Goal: Information Seeking & Learning: Understand process/instructions

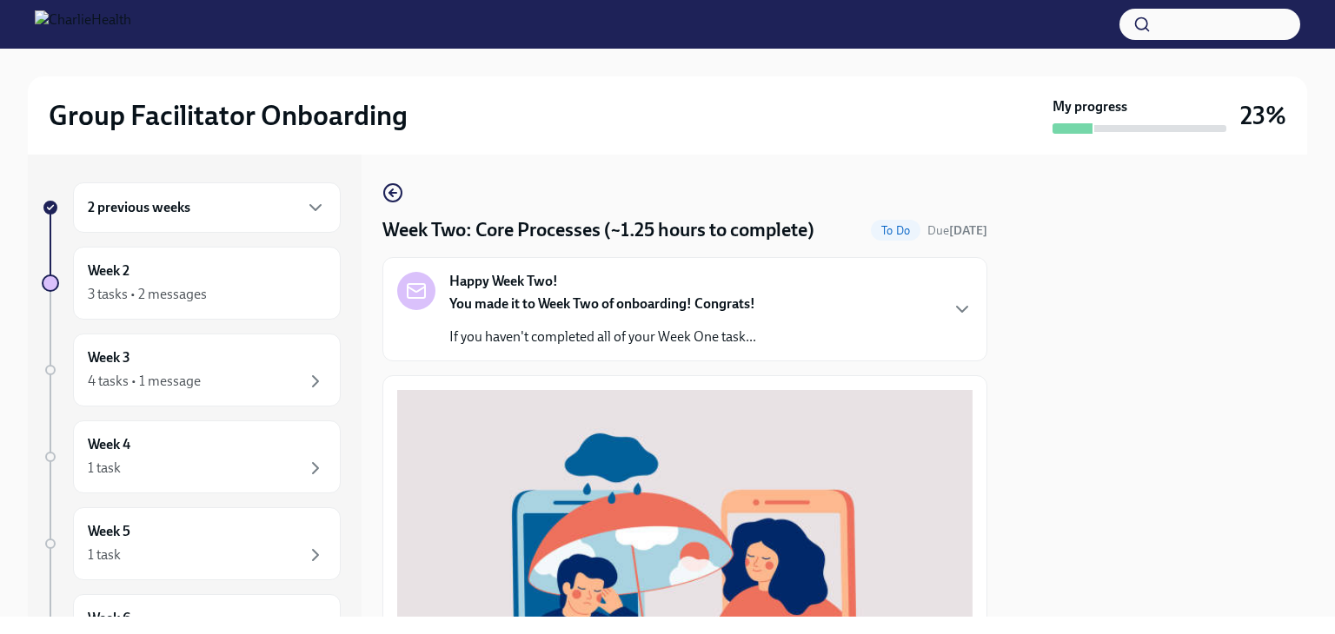
click at [202, 212] on div "2 previous weeks" at bounding box center [207, 207] width 238 height 21
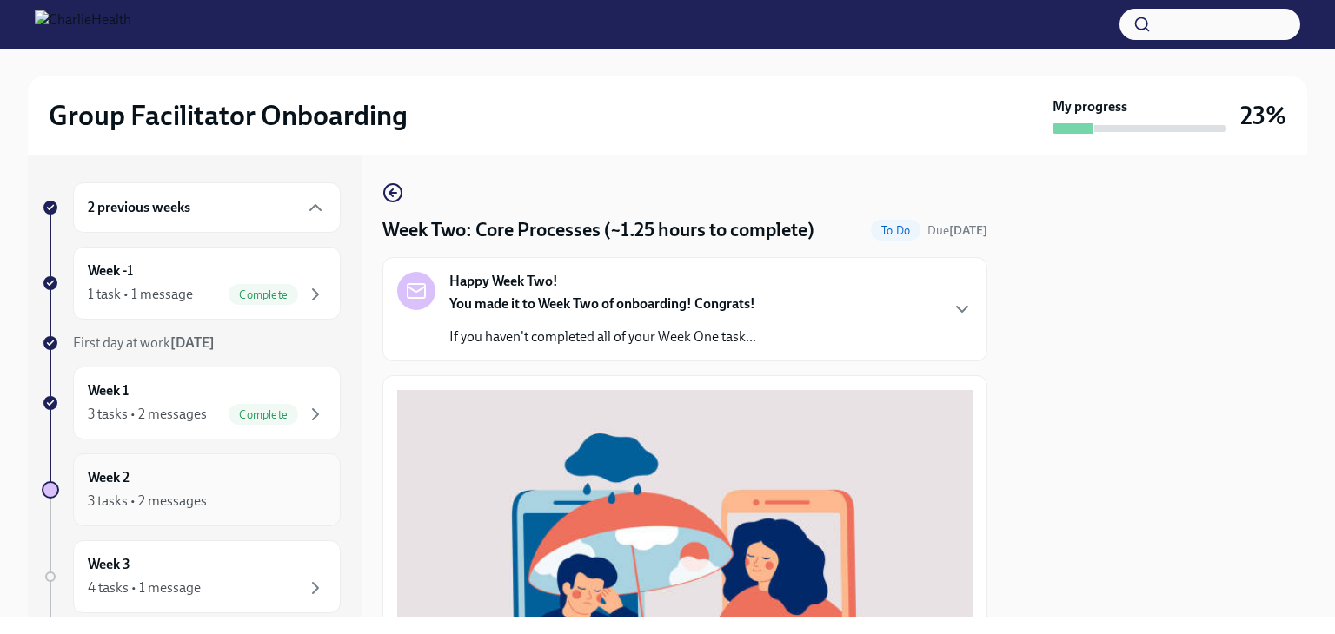
click at [168, 477] on div "Week 2 3 tasks • 2 messages" at bounding box center [207, 489] width 238 height 43
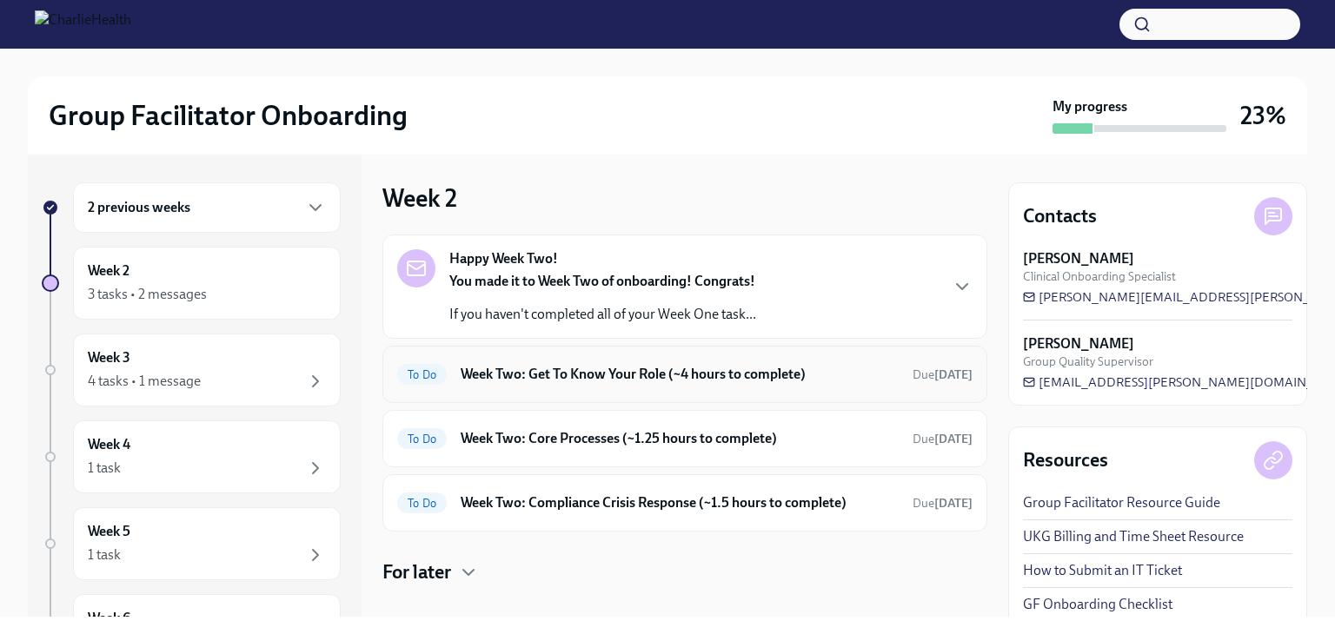
click at [611, 375] on h6 "Week Two: Get To Know Your Role (~4 hours to complete)" at bounding box center [680, 374] width 438 height 19
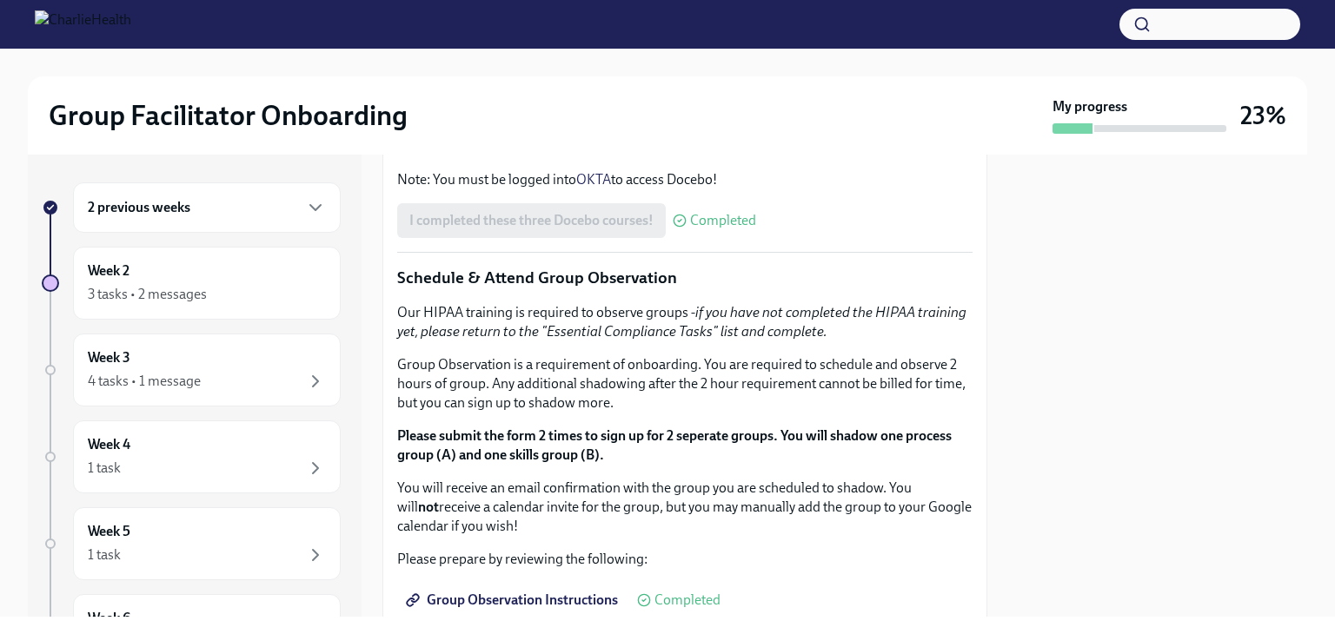
scroll to position [695, 0]
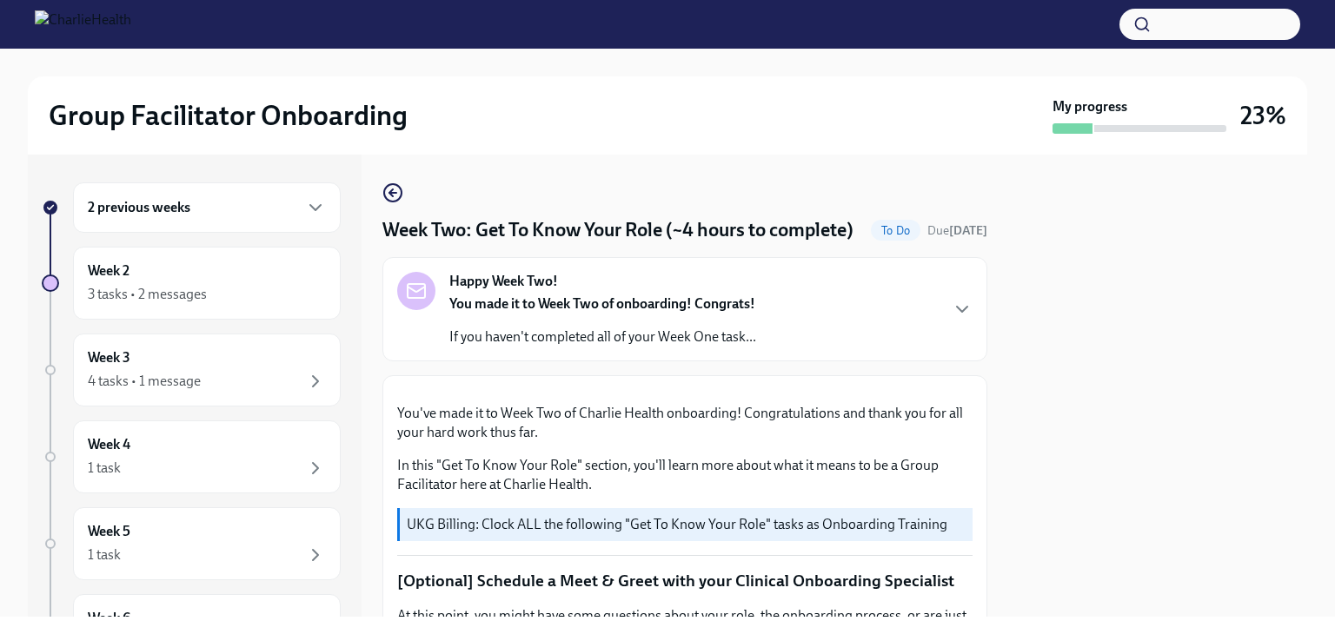
click at [167, 203] on h6 "2 previous weeks" at bounding box center [139, 207] width 103 height 19
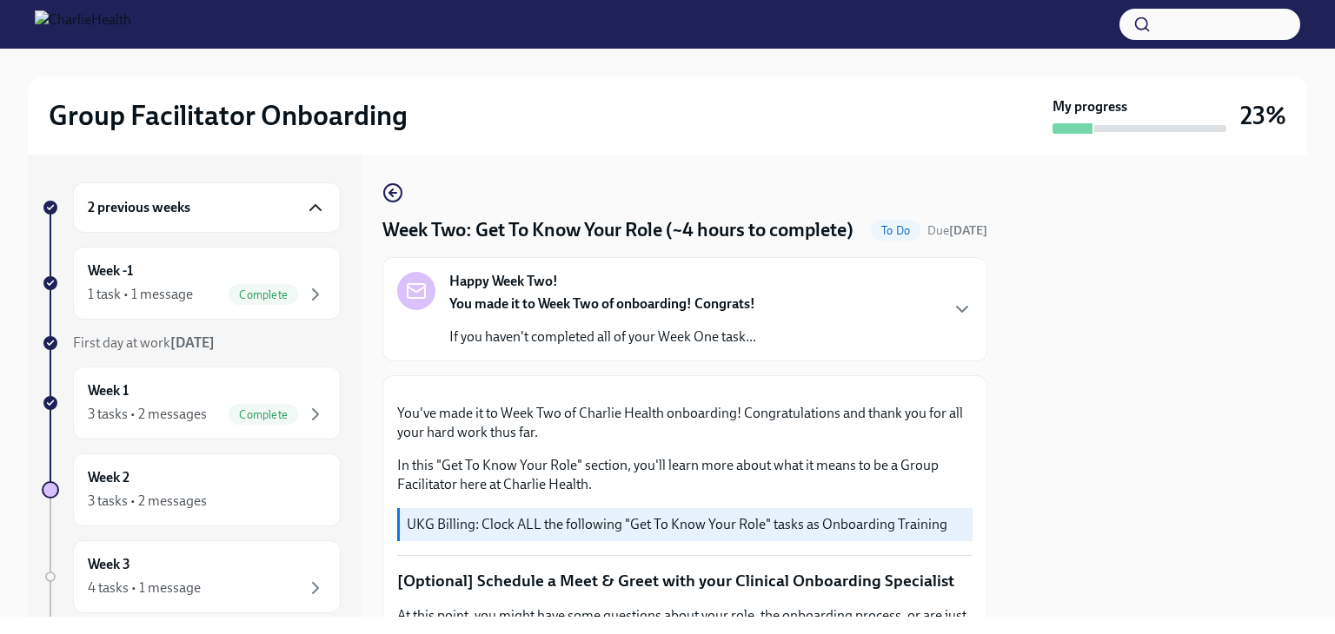
click at [310, 209] on icon "button" at bounding box center [315, 207] width 10 height 5
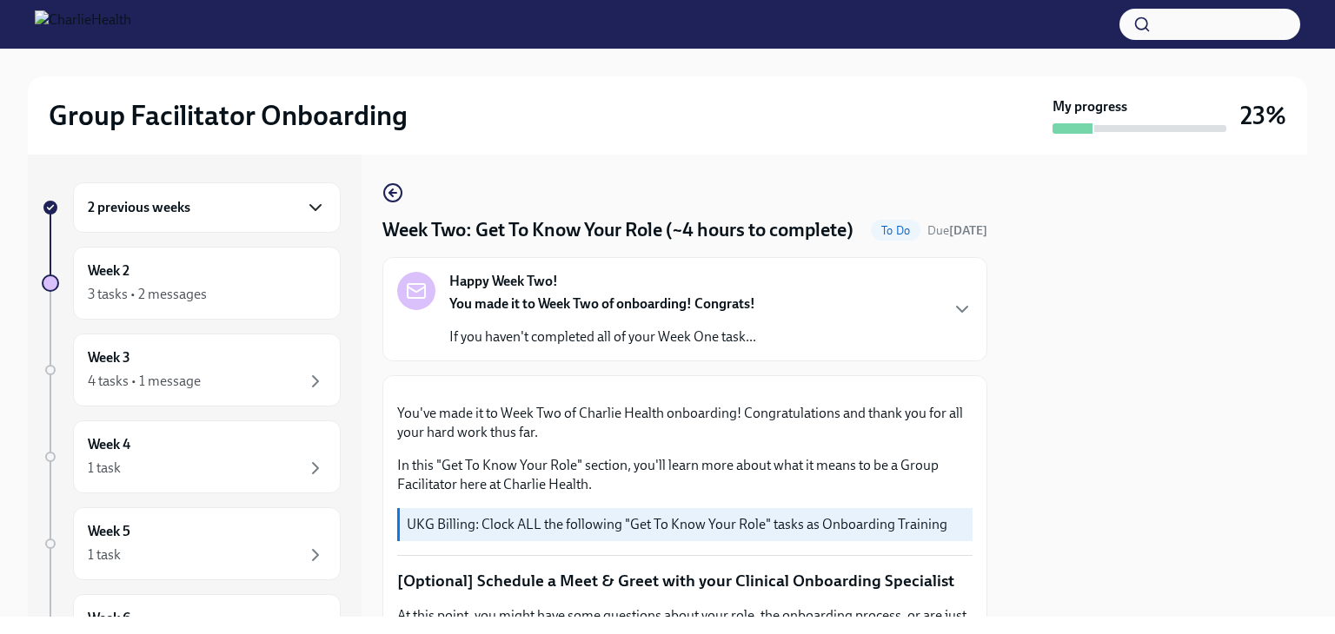
click at [188, 215] on h6 "2 previous weeks" at bounding box center [139, 207] width 103 height 19
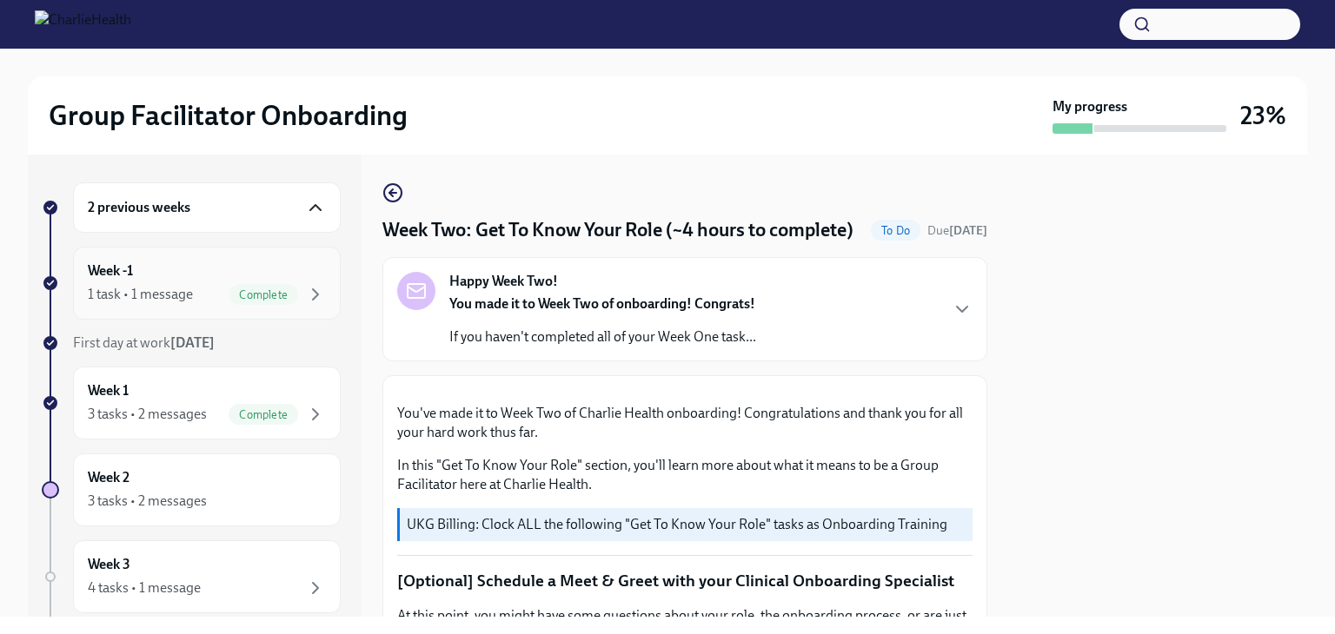
click at [144, 279] on div "Week -1 1 task • 1 message Complete" at bounding box center [207, 283] width 238 height 43
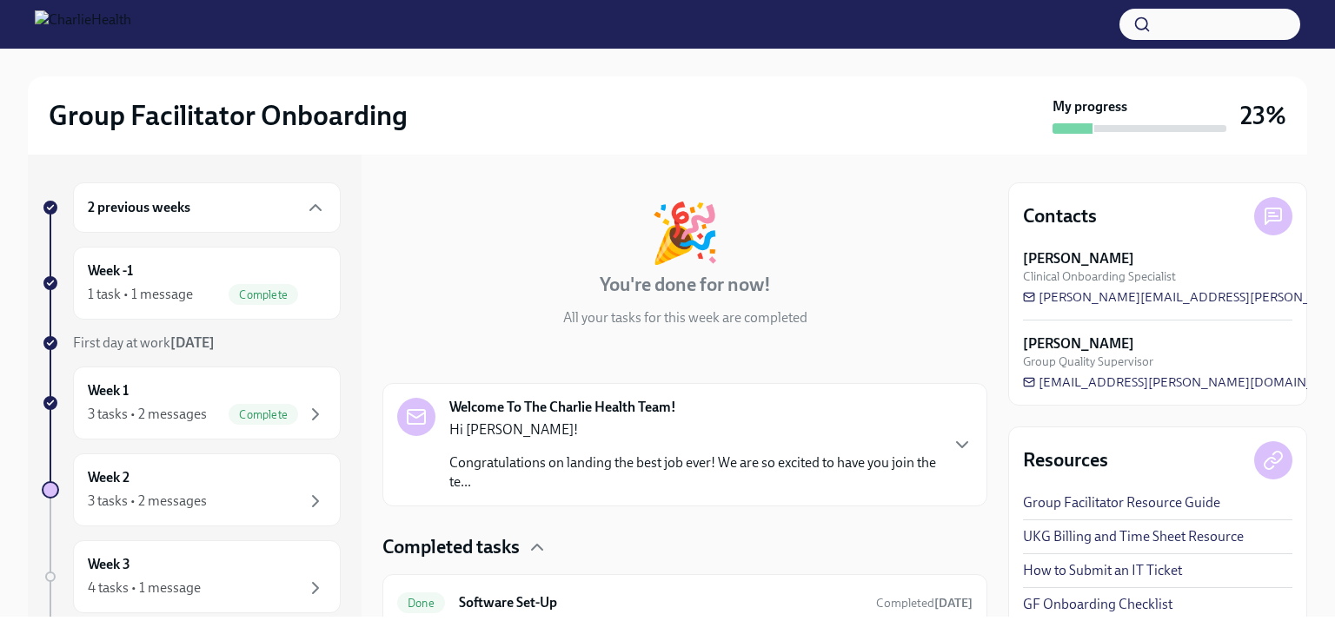
scroll to position [87, 0]
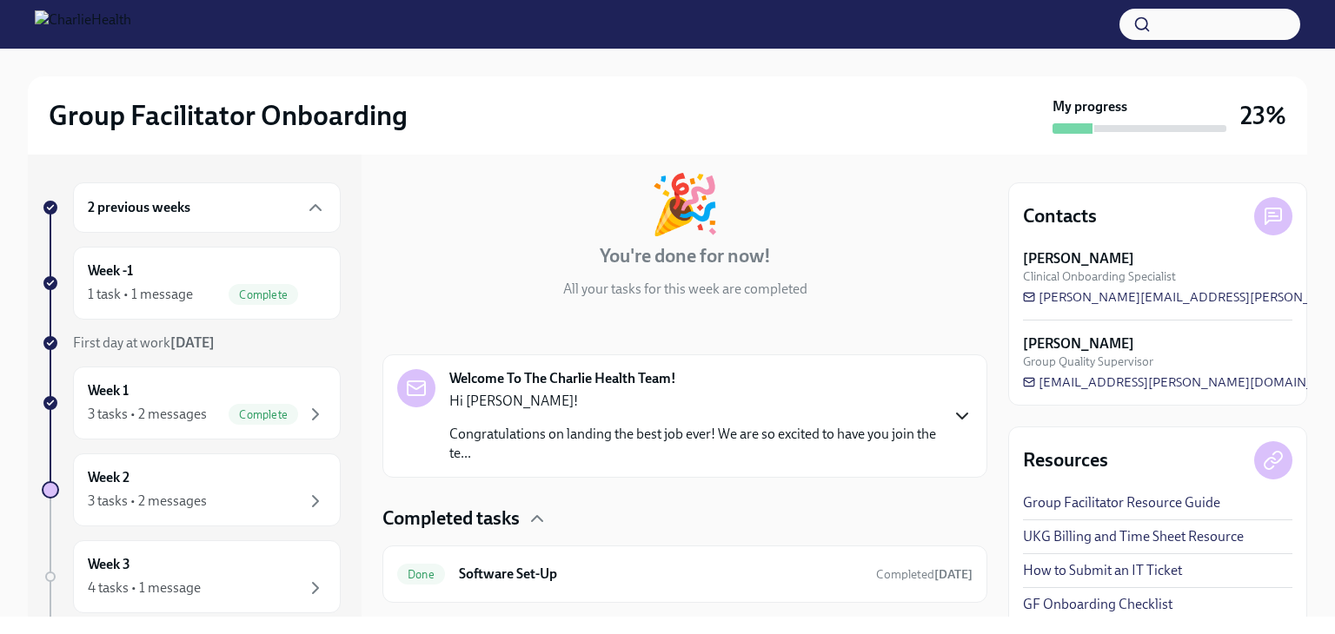
click at [952, 415] on icon "button" at bounding box center [962, 416] width 21 height 21
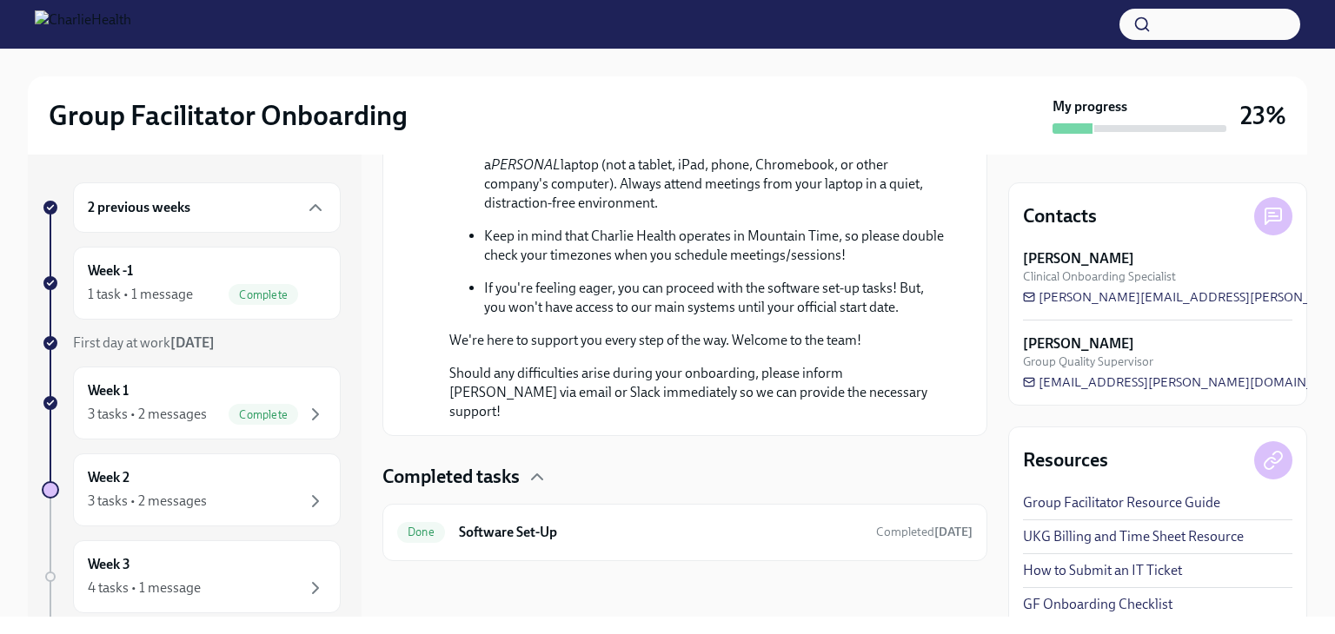
scroll to position [1005, 0]
click at [541, 485] on icon "button" at bounding box center [537, 477] width 21 height 21
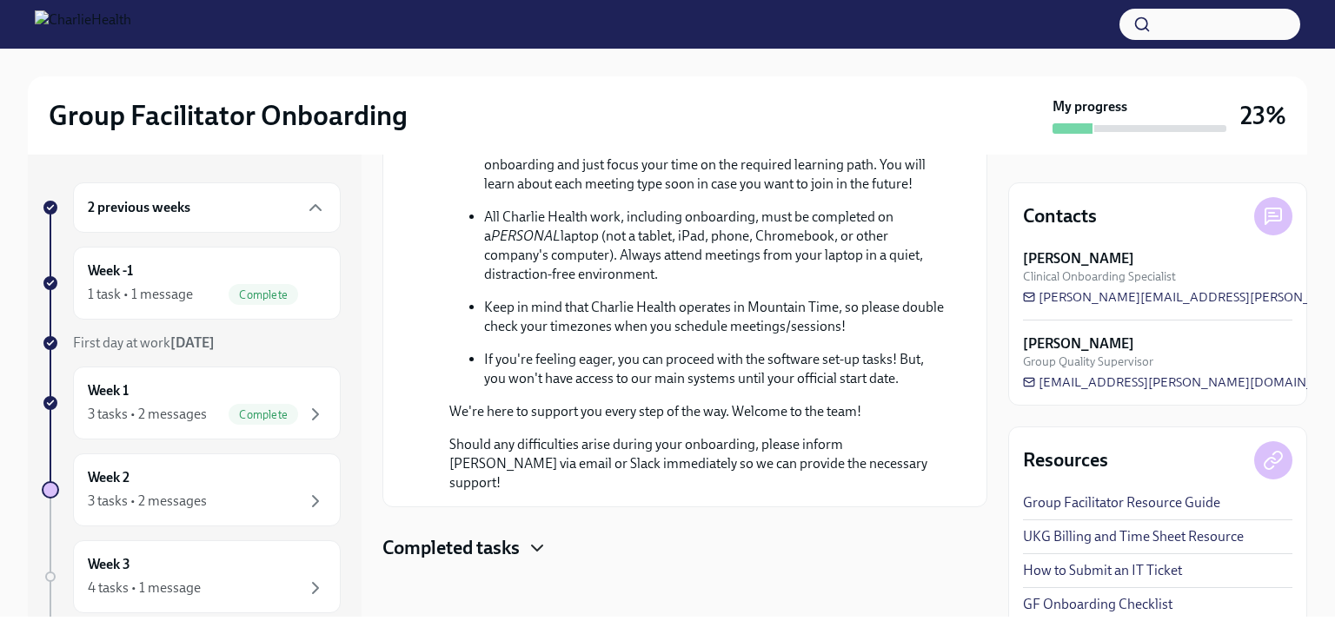
scroll to position [935, 0]
click at [537, 557] on icon "button" at bounding box center [537, 548] width 21 height 21
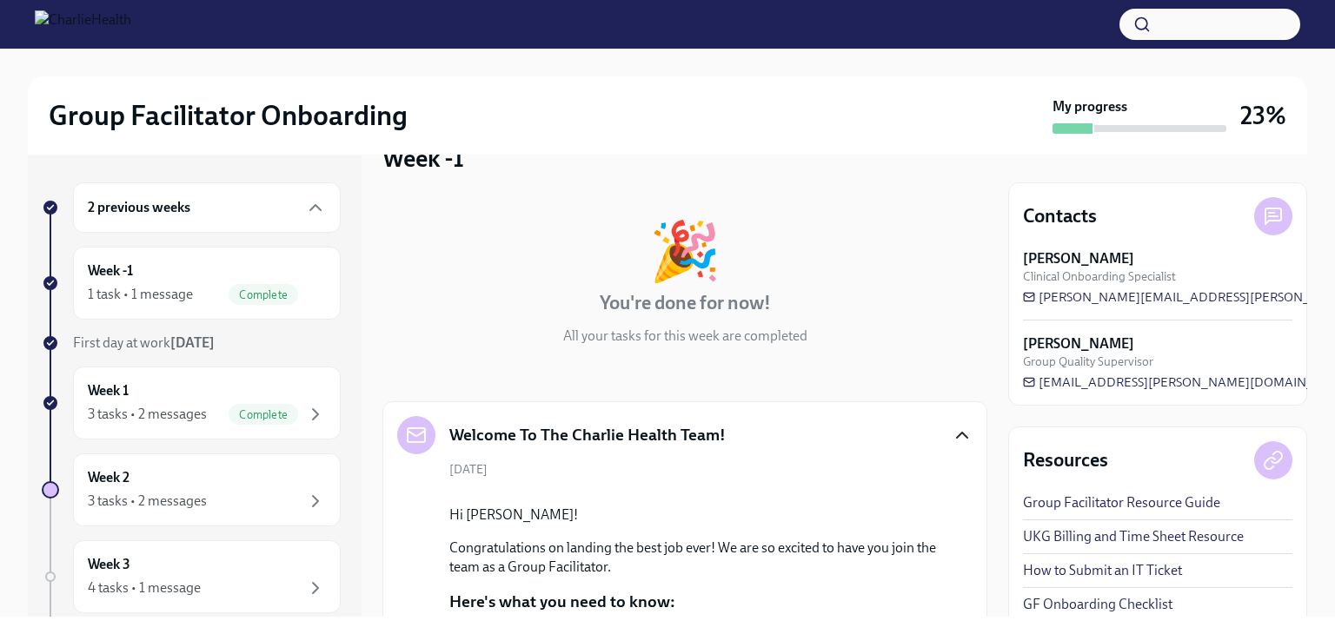
scroll to position [0, 0]
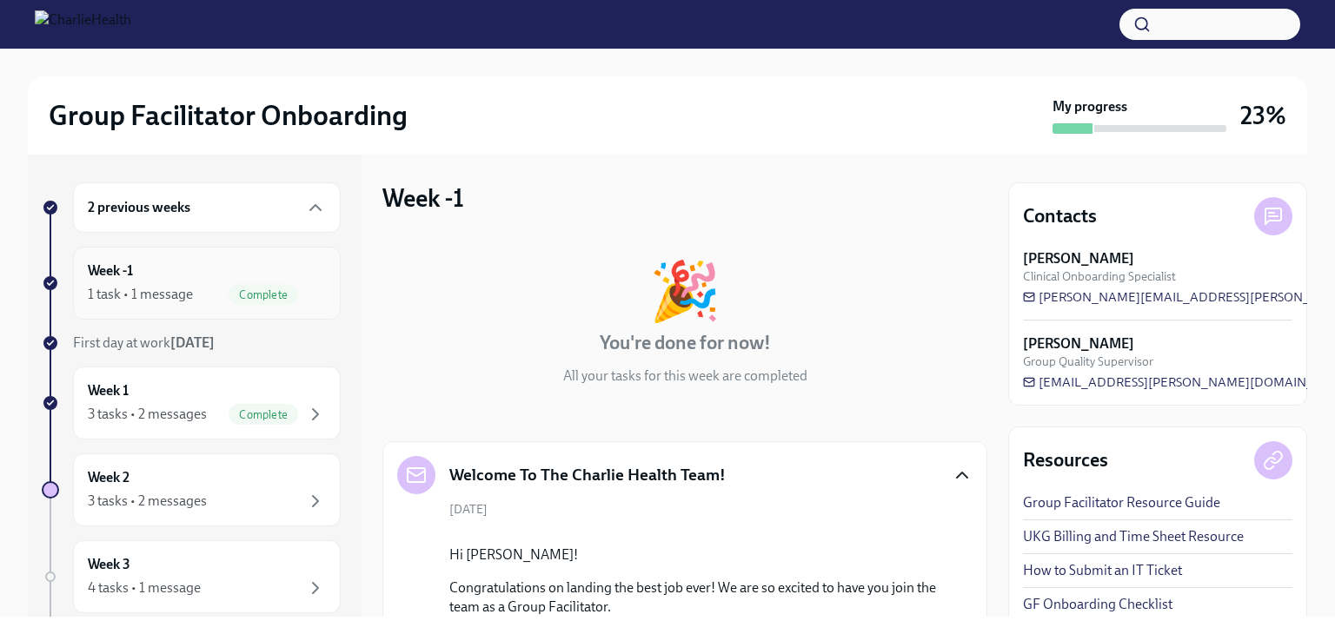
click at [170, 290] on div "1 task • 1 message" at bounding box center [140, 294] width 105 height 19
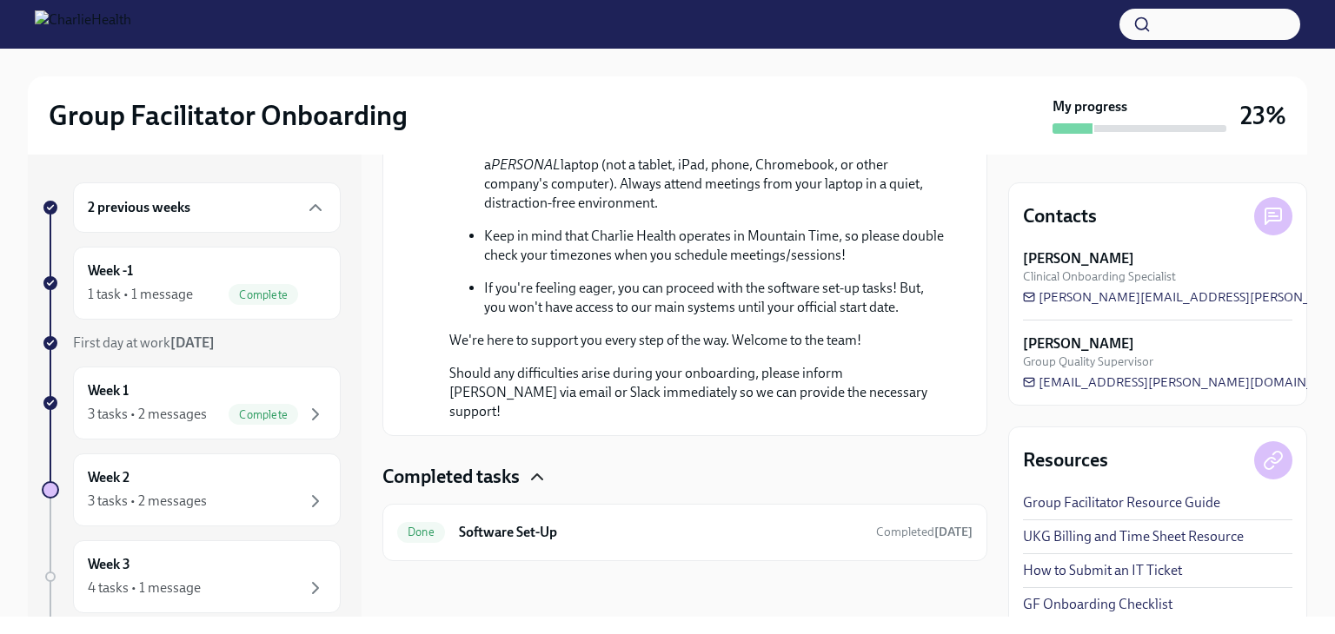
scroll to position [1005, 0]
click at [153, 391] on div "Week 1 3 tasks • 2 messages Complete" at bounding box center [207, 403] width 238 height 43
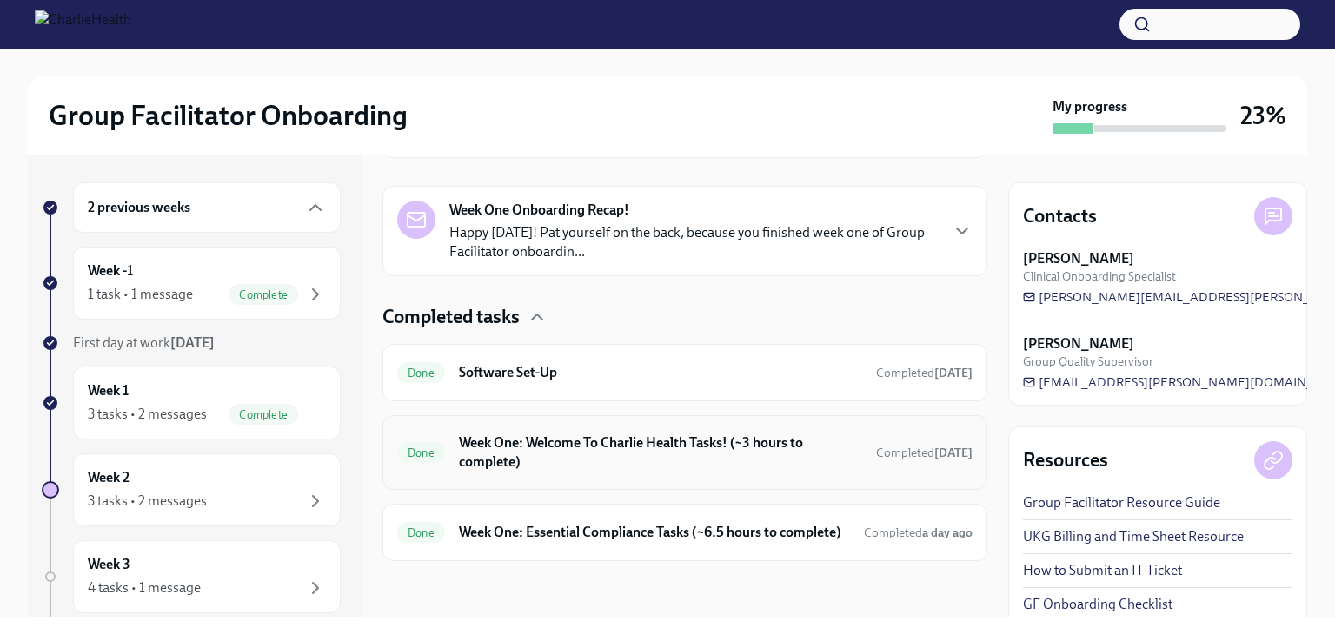
click at [566, 442] on h6 "Week One: Welcome To Charlie Health Tasks! (~3 hours to complete)" at bounding box center [660, 453] width 403 height 38
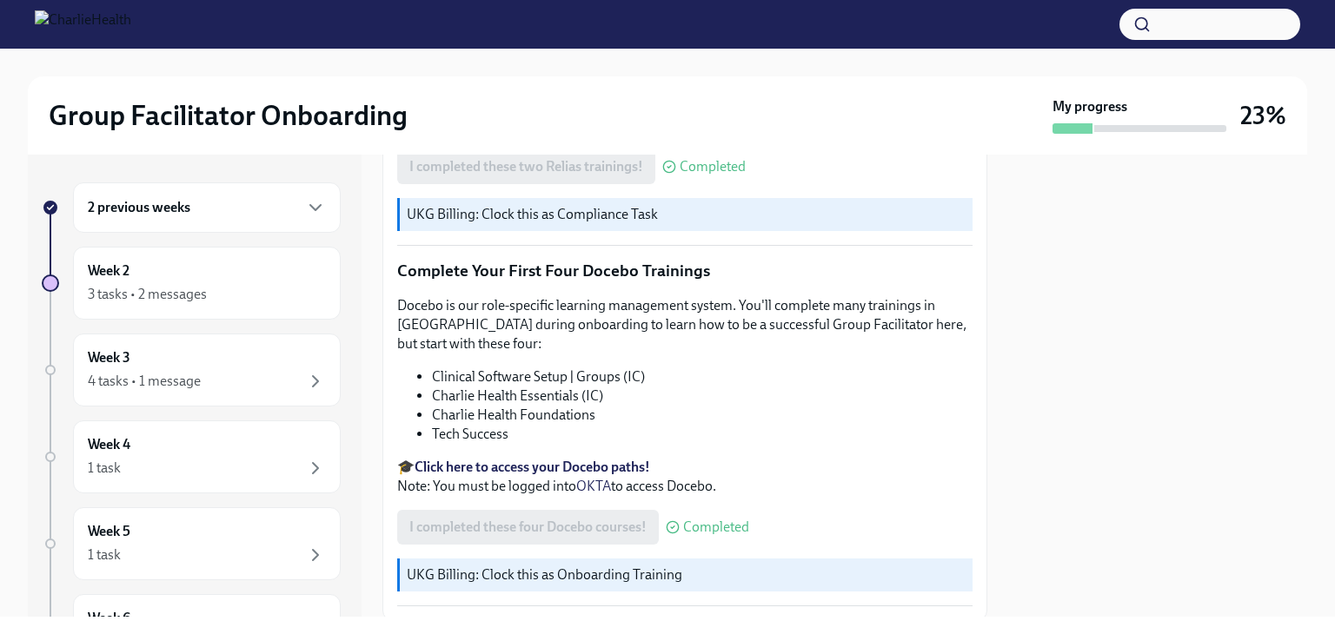
scroll to position [2326, 0]
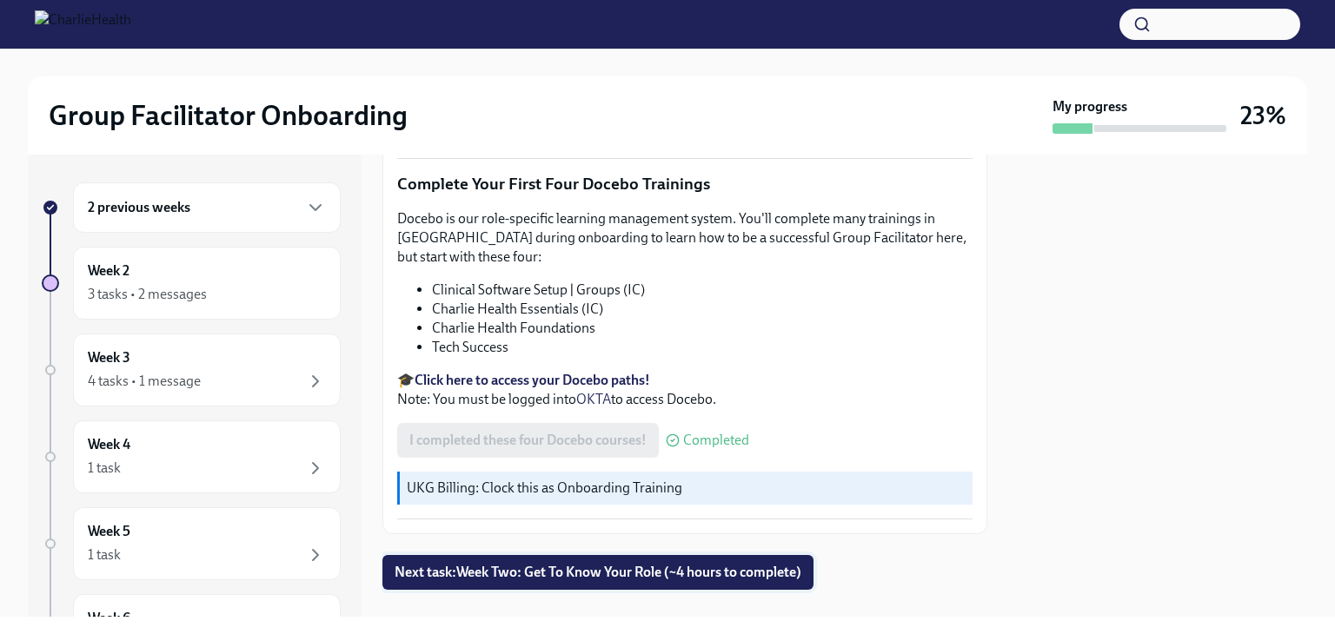
click at [619, 564] on span "Next task : Week Two: Get To Know Your Role (~4 hours to complete)" at bounding box center [598, 572] width 407 height 17
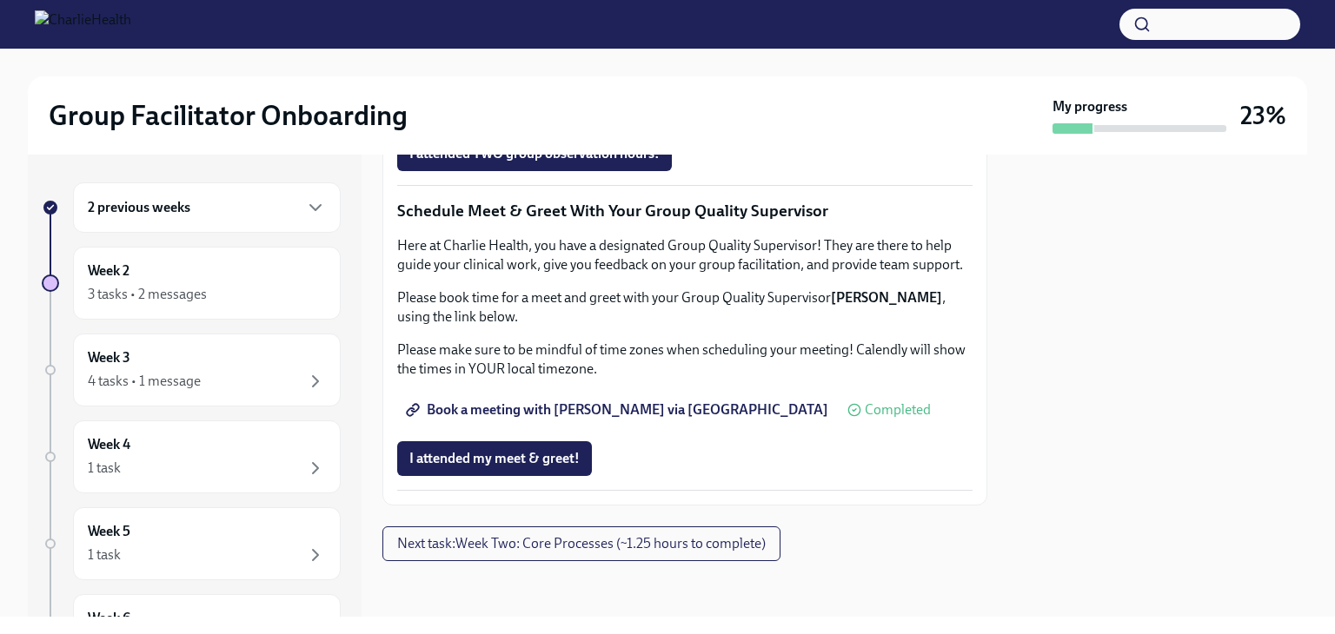
scroll to position [1738, 0]
click at [567, 550] on span "Next task : Week Two: Core Processes (~1.25 hours to complete)" at bounding box center [581, 543] width 368 height 17
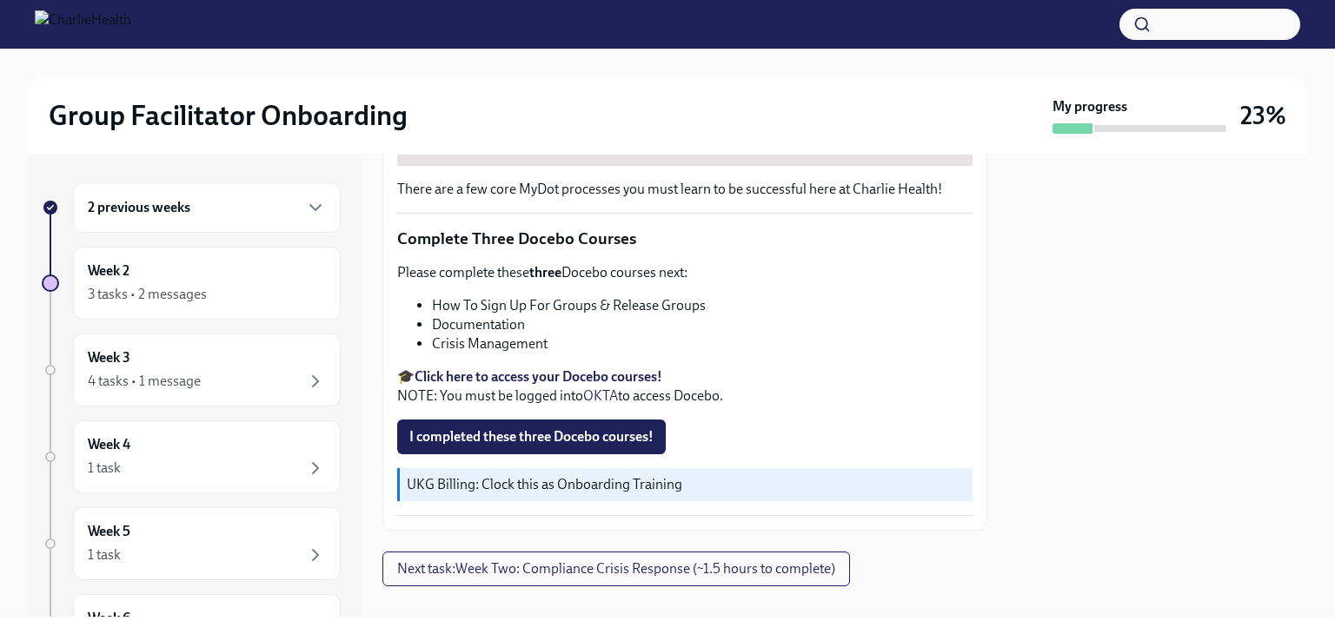
scroll to position [624, 0]
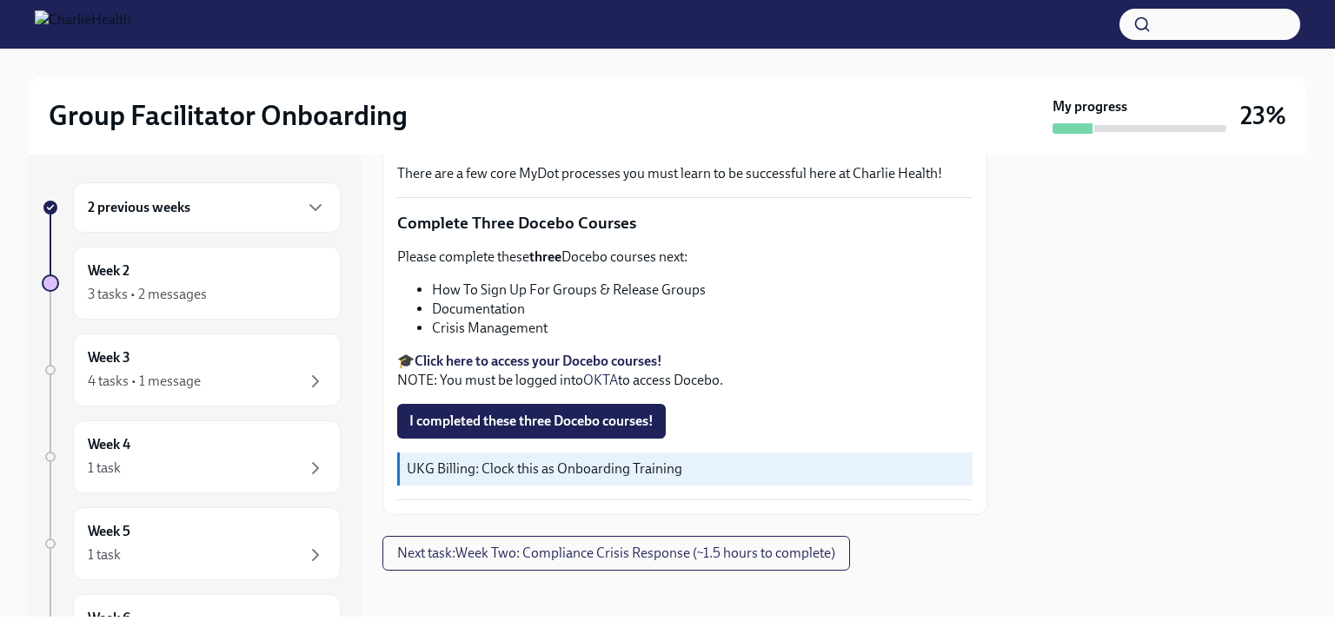
click at [600, 353] on strong "Click here to access your Docebo courses!" at bounding box center [539, 361] width 248 height 17
